Goal: Transaction & Acquisition: Purchase product/service

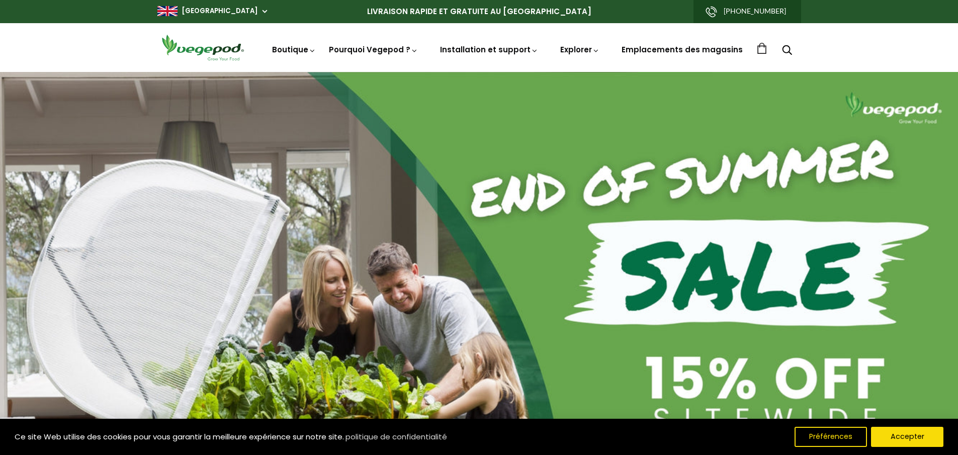
click at [785, 50] on icon "Recherche" at bounding box center [787, 50] width 10 height 12
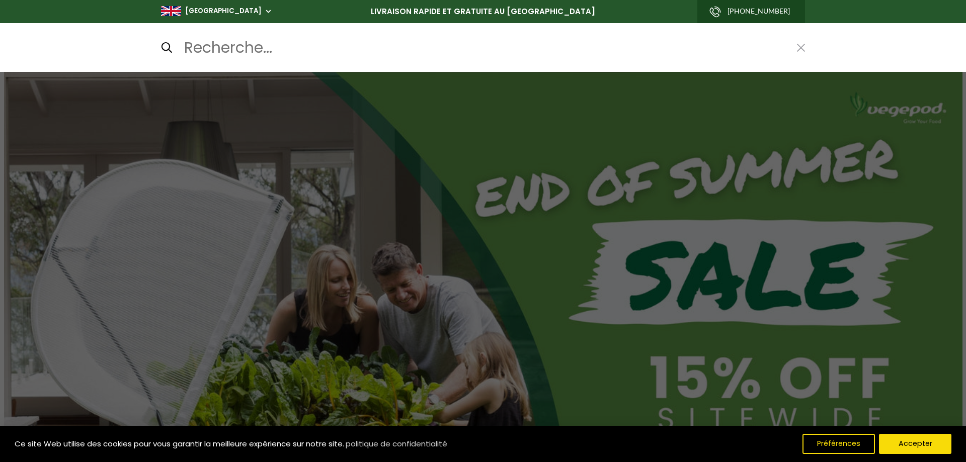
click at [291, 54] on input "Recherche..." at bounding box center [484, 48] width 603 height 24
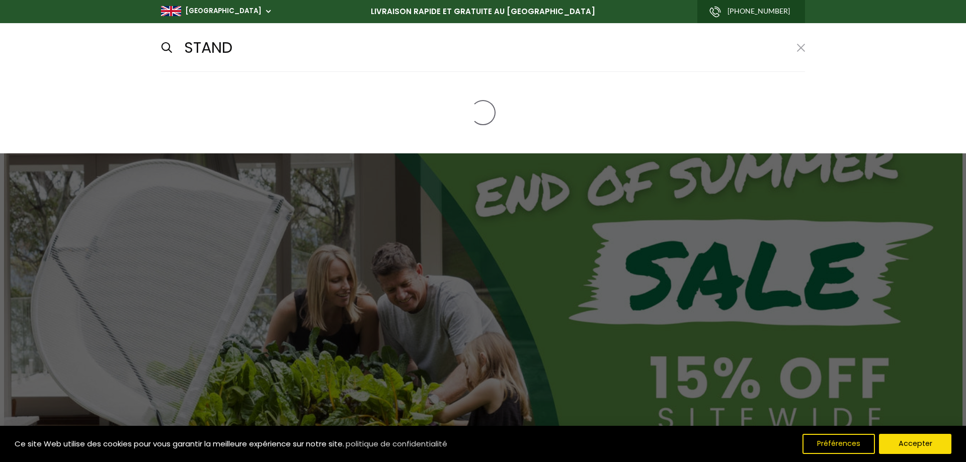
click at [160, 47] on input "submit" at bounding box center [160, 47] width 1 height 1
type input "STAND*"
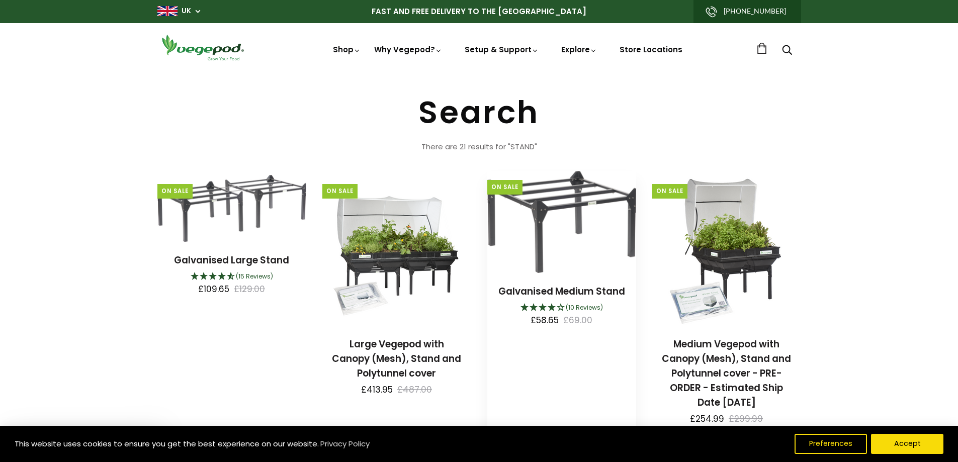
click at [556, 214] on img at bounding box center [561, 222] width 149 height 102
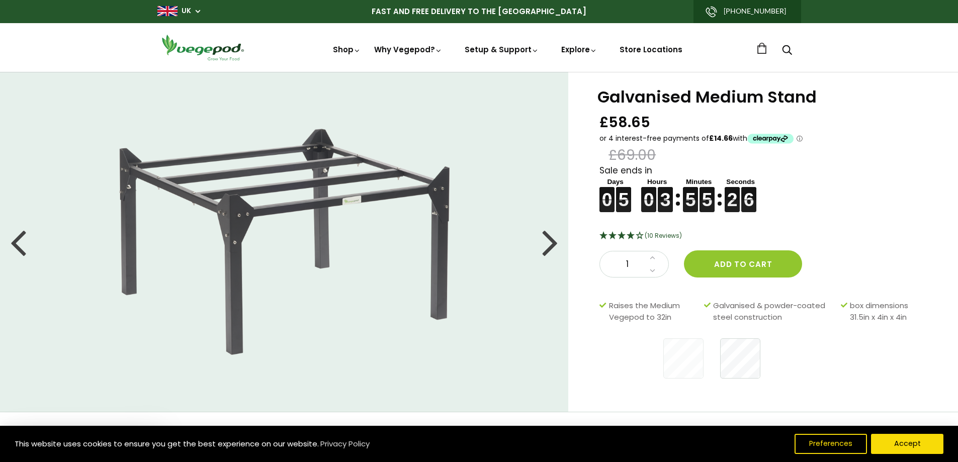
click at [556, 240] on div at bounding box center [550, 241] width 16 height 45
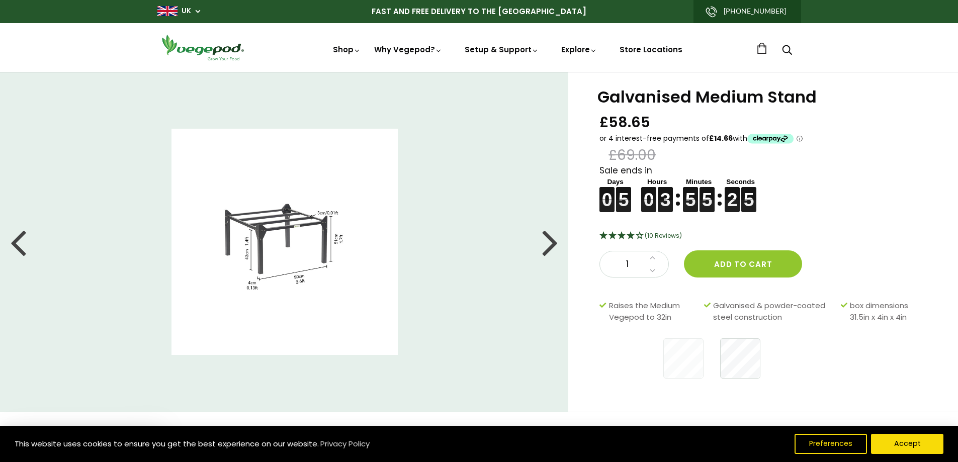
click at [556, 240] on div at bounding box center [550, 241] width 16 height 45
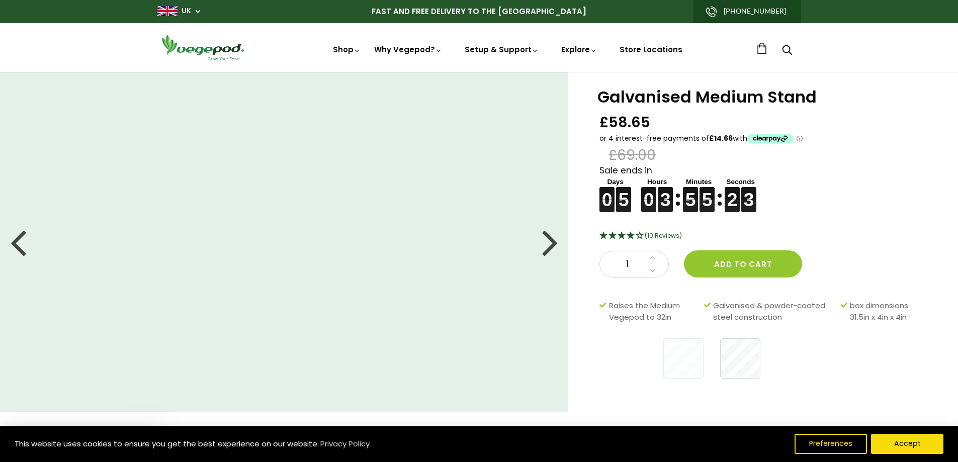
click at [556, 240] on div at bounding box center [550, 241] width 16 height 45
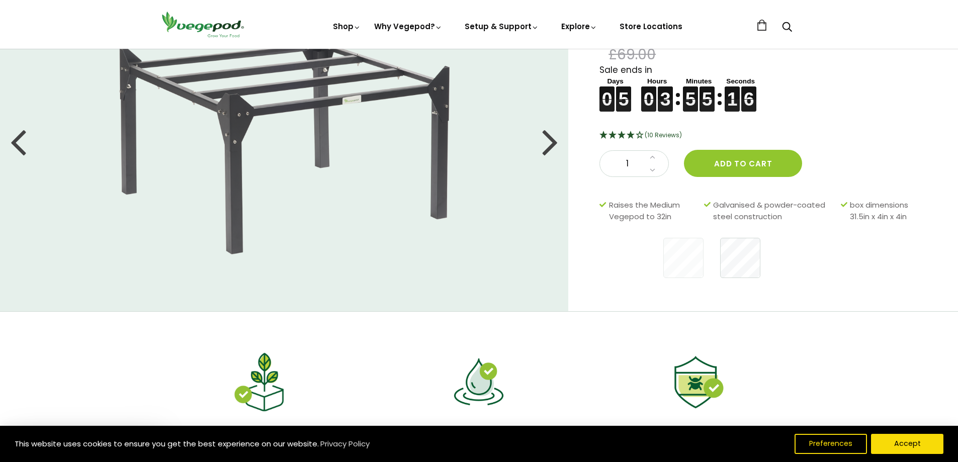
scroll to position [151, 0]
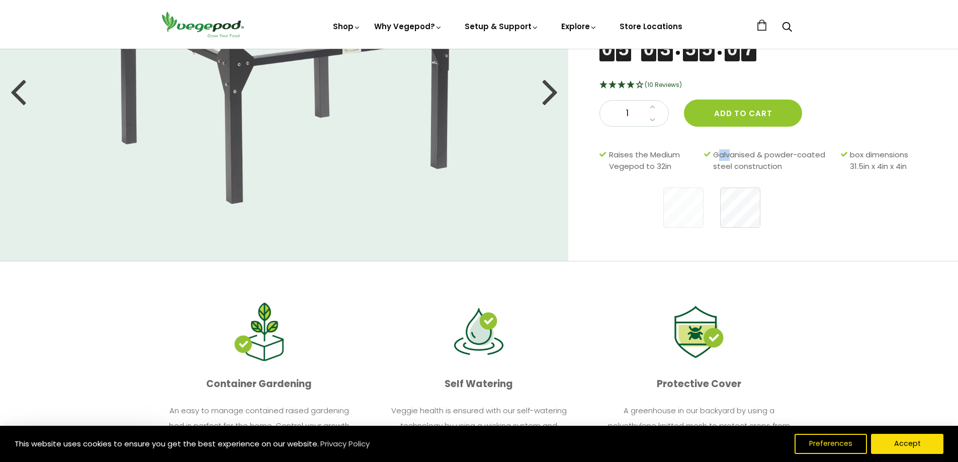
drag, startPoint x: 716, startPoint y: 155, endPoint x: 732, endPoint y: 156, distance: 16.1
click at [732, 156] on span "Galvanised & powder-coated steel construction" at bounding box center [774, 160] width 123 height 23
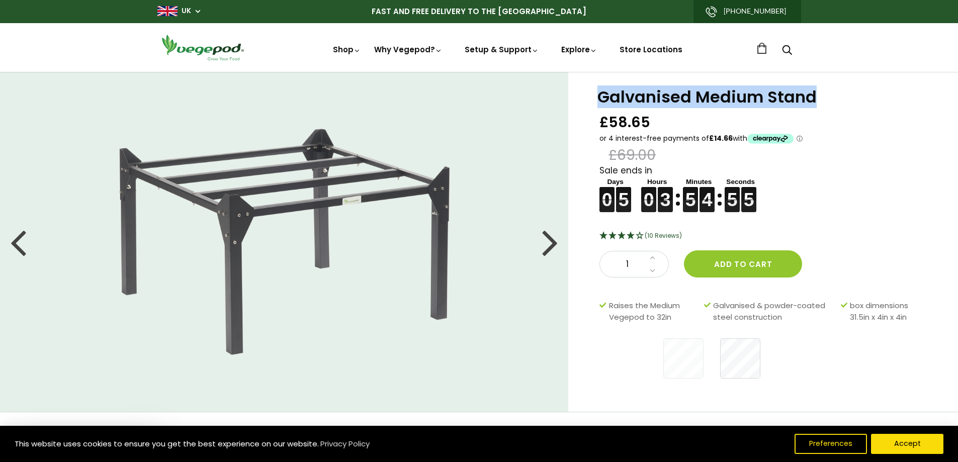
drag, startPoint x: 817, startPoint y: 97, endPoint x: 596, endPoint y: 98, distance: 221.4
click at [596, 98] on div "Galvanised Medium Stand £58.65 £69.00 Sale ends in 0 0 0 0 5 5 5 5 0 0 0 0 3 3 …" at bounding box center [763, 236] width 390 height 329
copy h1 "Galvanised Medium Stand"
